Goal: Task Accomplishment & Management: Use online tool/utility

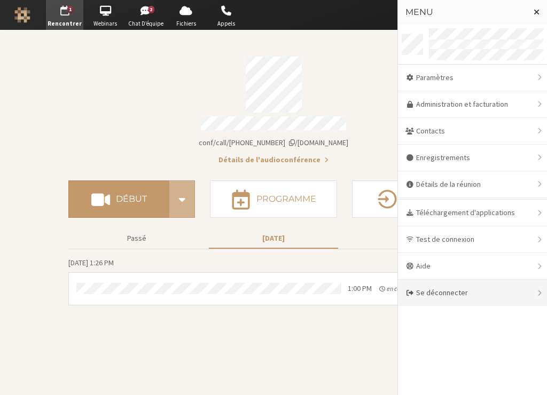
click at [447, 287] on div "Se déconnecter" at bounding box center [472, 293] width 149 height 26
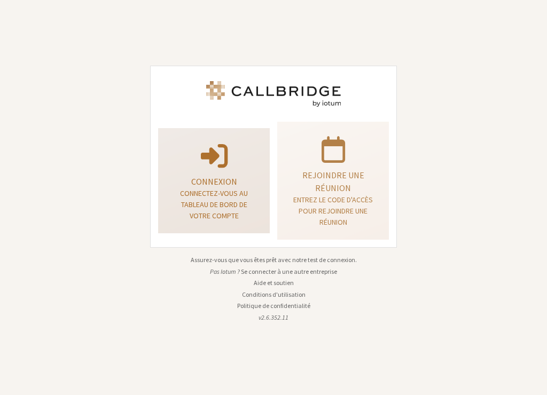
click at [224, 182] on p "Connexion" at bounding box center [213, 181] width 85 height 13
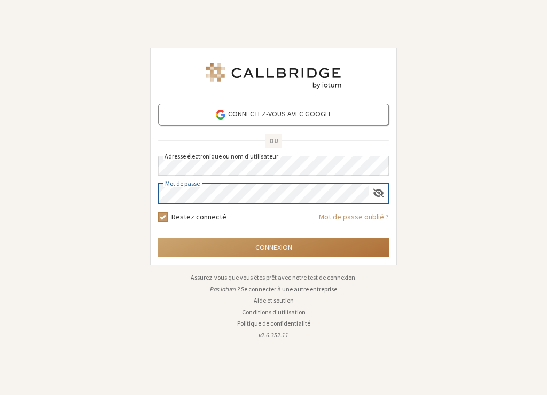
click at [243, 250] on button "Connexion" at bounding box center [273, 248] width 231 height 20
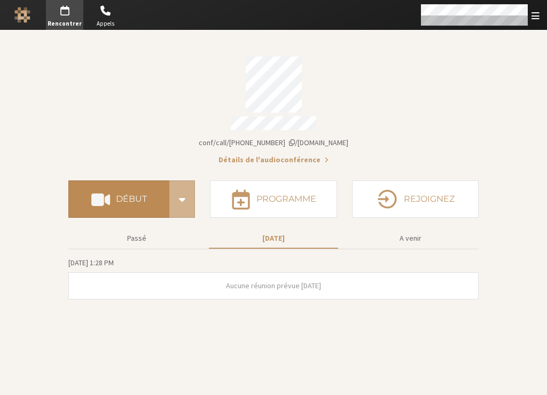
click at [130, 198] on h4 "Début" at bounding box center [131, 199] width 31 height 9
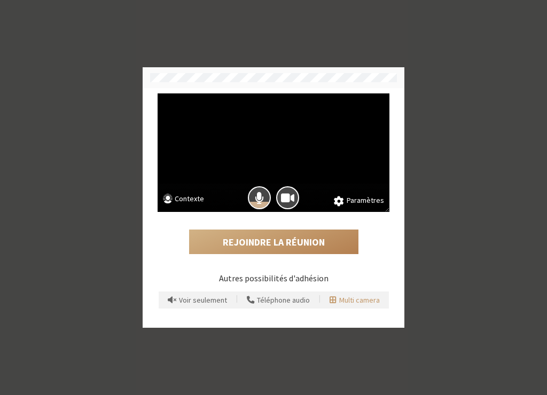
click at [352, 302] on span "Multi camera" at bounding box center [359, 300] width 41 height 8
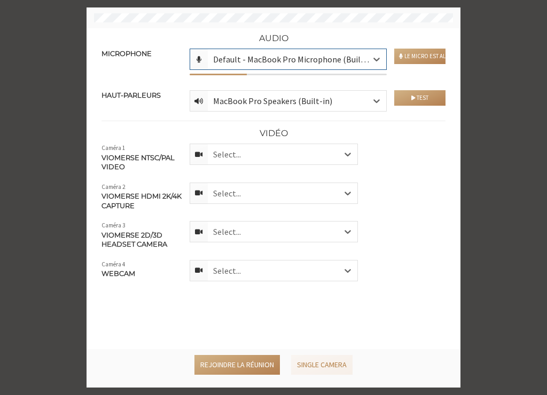
click at [248, 159] on div "Select..." at bounding box center [282, 154] width 149 height 20
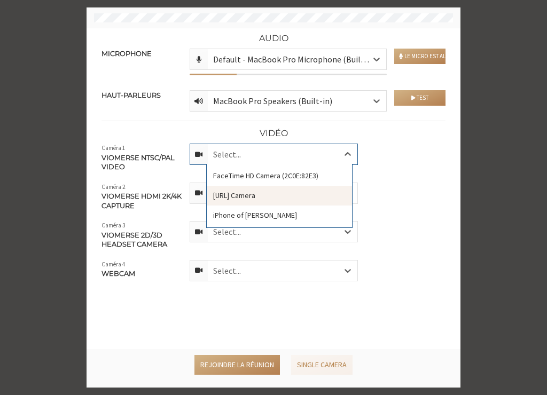
click at [249, 197] on div "VCam.ai Camera" at bounding box center [279, 196] width 145 height 20
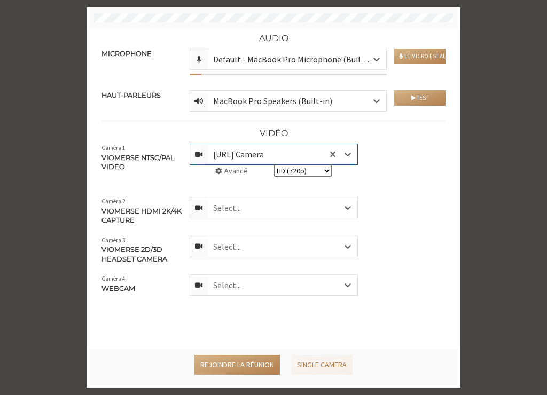
click at [307, 171] on select "SD (360p) HD (720p) Full HD (1080p)" at bounding box center [303, 171] width 58 height 12
select select "1080"
click at [286, 206] on div "Select..." at bounding box center [282, 208] width 149 height 20
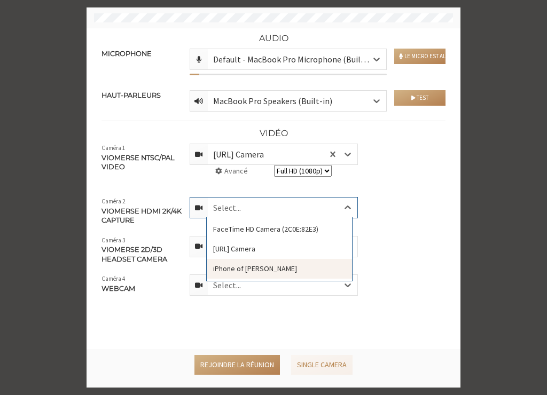
click at [271, 267] on div "iPhone of Sara Camera" at bounding box center [279, 269] width 145 height 20
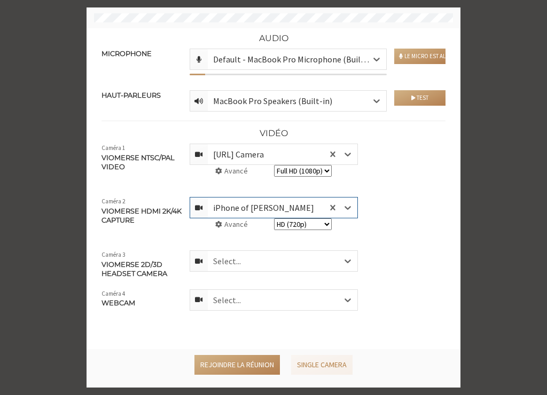
click at [317, 224] on select "SD (360p) HD (720p) Full HD (1080p)" at bounding box center [303, 224] width 58 height 12
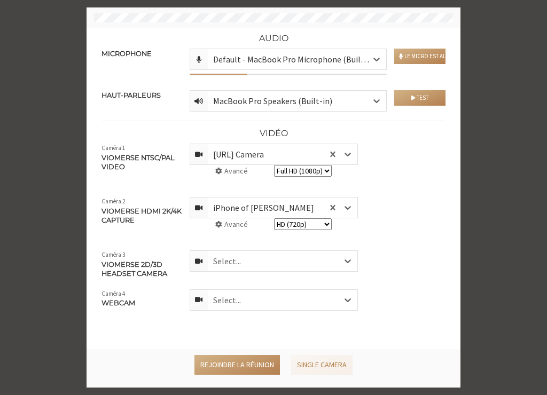
click at [225, 227] on button "Avancé" at bounding box center [231, 224] width 33 height 11
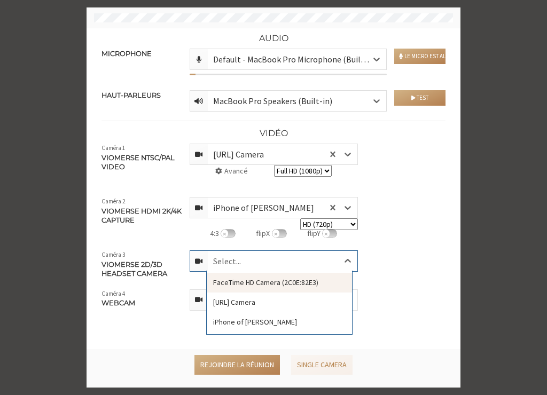
click at [242, 261] on div "Select..." at bounding box center [282, 261] width 149 height 20
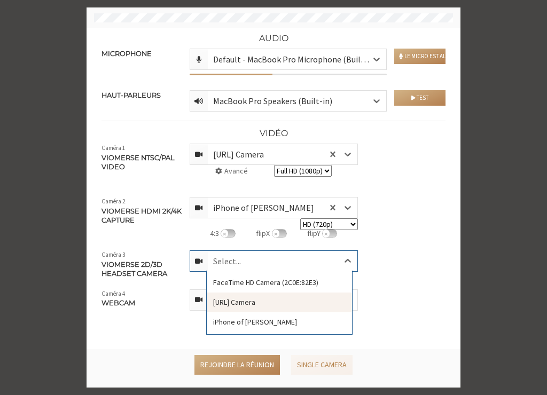
click at [245, 303] on div "VCam.ai Camera" at bounding box center [279, 303] width 145 height 20
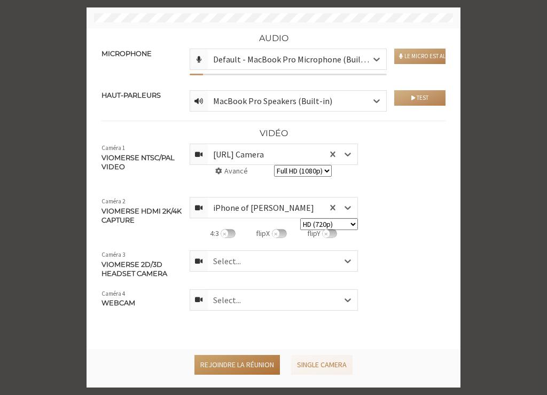
click at [229, 359] on button "Rejoindre la réunion" at bounding box center [236, 365] width 85 height 20
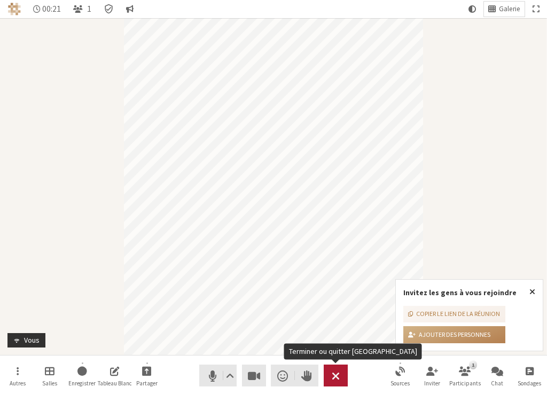
click at [340, 372] on button "Quitter" at bounding box center [336, 376] width 24 height 22
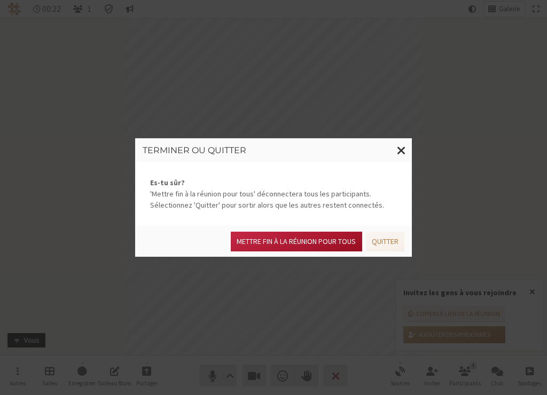
click at [302, 238] on button "Mettre fin à la réunion pour tous" at bounding box center [296, 242] width 131 height 20
